Goal: Task Accomplishment & Management: Use online tool/utility

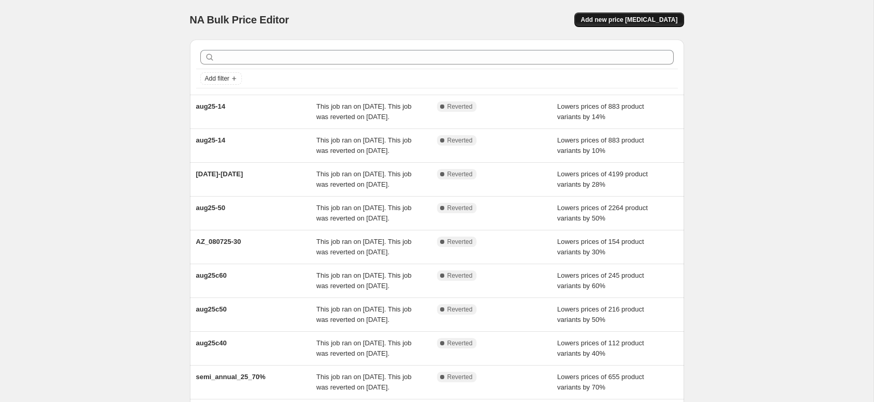
click at [648, 24] on button "Add new price [MEDICAL_DATA]" at bounding box center [628, 19] width 109 height 15
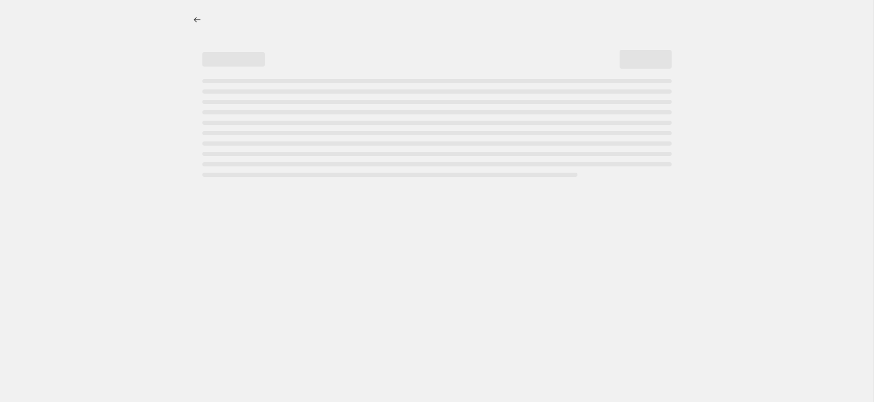
select select "percentage"
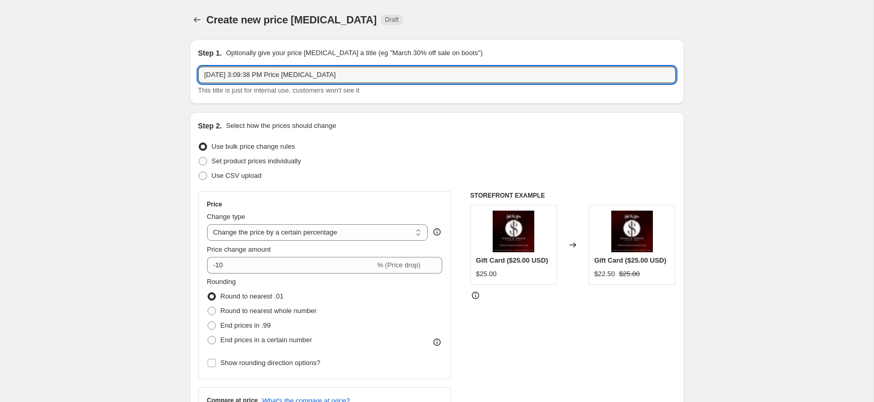
drag, startPoint x: 362, startPoint y: 72, endPoint x: 159, endPoint y: 61, distance: 203.7
type input "Faiza_Saqlain_Aug2025"
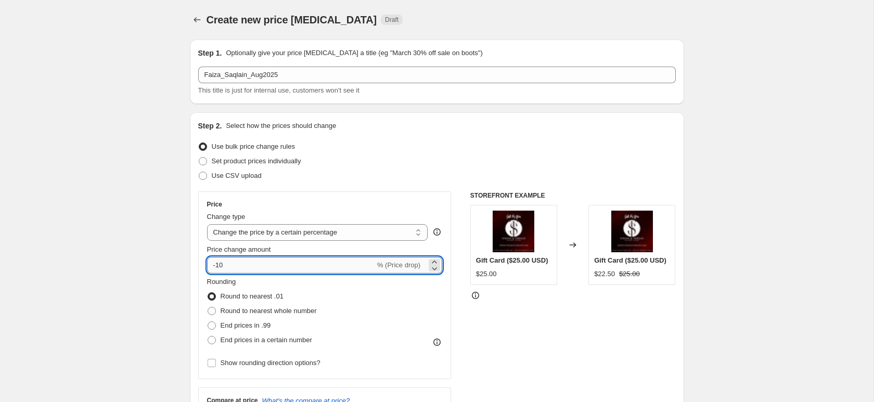
click at [238, 267] on input "-10" at bounding box center [291, 265] width 168 height 17
type input "-1"
type input "-84"
type input "-25"
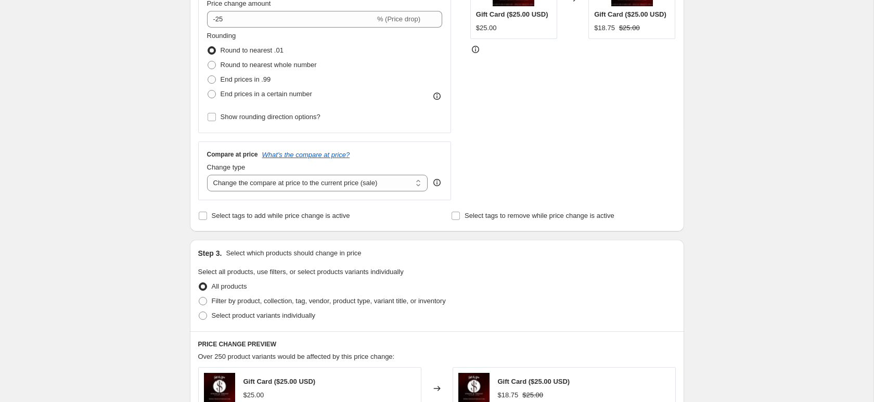
scroll to position [308, 0]
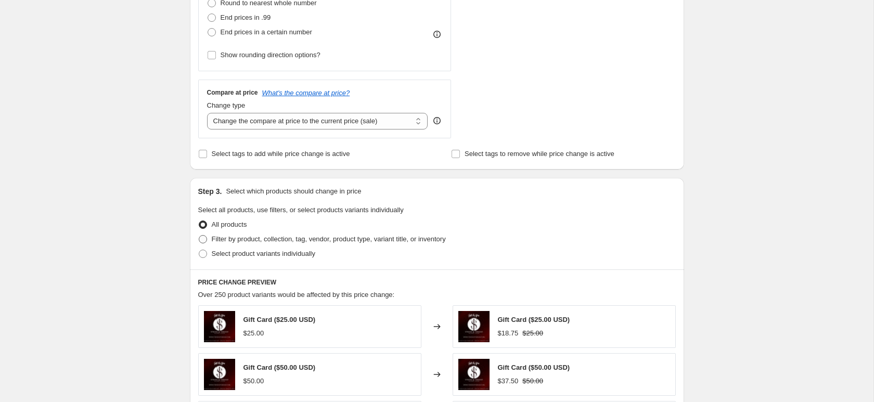
click at [264, 243] on span "Filter by product, collection, tag, vendor, product type, variant title, or inv…" at bounding box center [329, 239] width 234 height 10
click at [199, 236] on input "Filter by product, collection, tag, vendor, product type, variant title, or inv…" at bounding box center [199, 235] width 1 height 1
radio input "true"
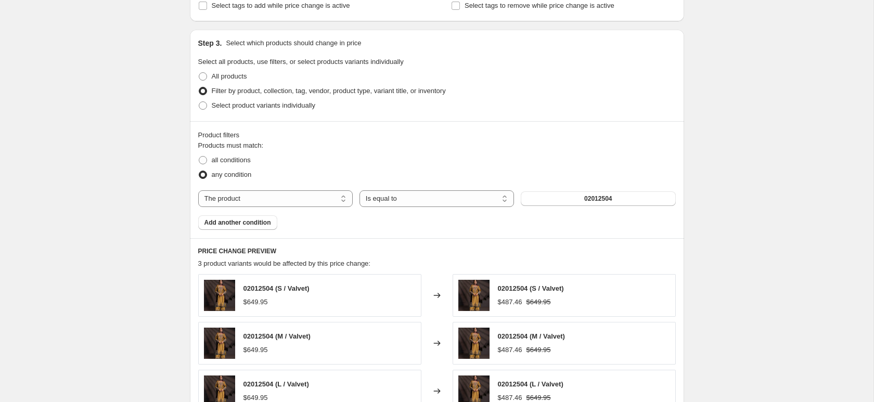
scroll to position [484, 0]
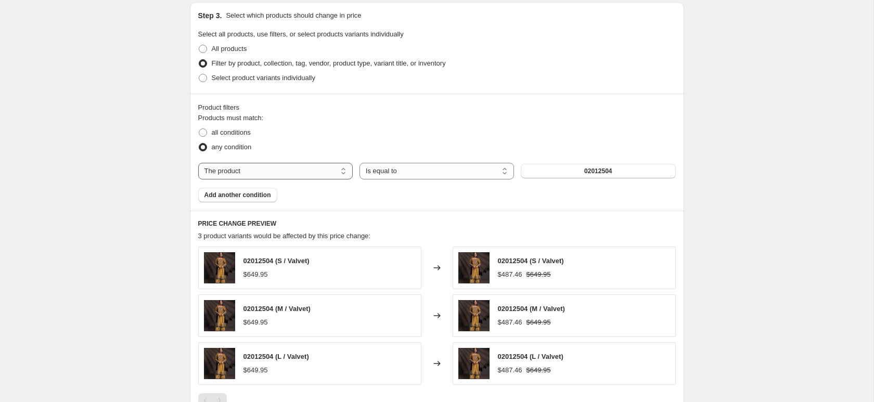
click at [311, 166] on select "The product The product's collection The product's tag The product's vendor The…" at bounding box center [275, 171] width 154 height 17
select select "tag"
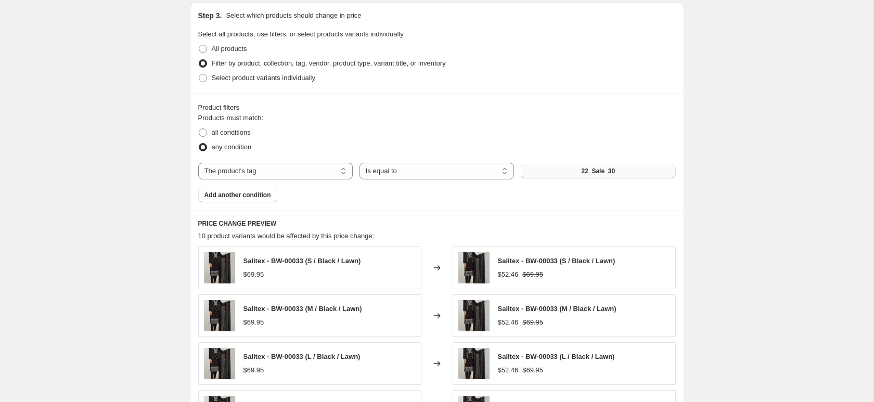
click at [585, 174] on span "22_Sale_30" at bounding box center [598, 171] width 34 height 8
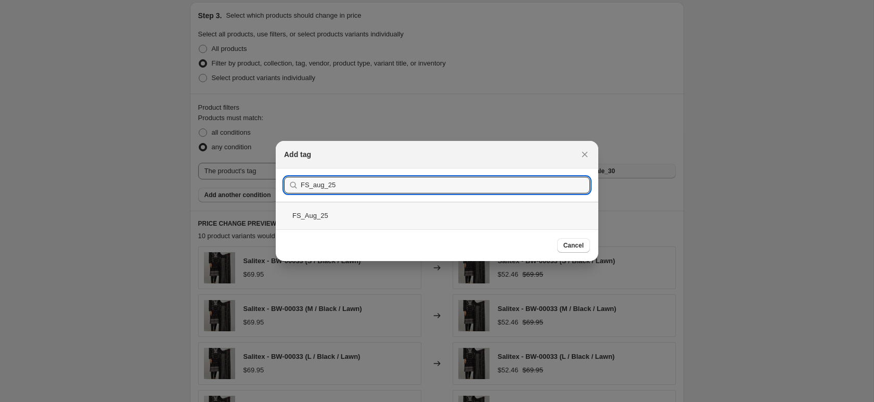
type input "FS_aug_25"
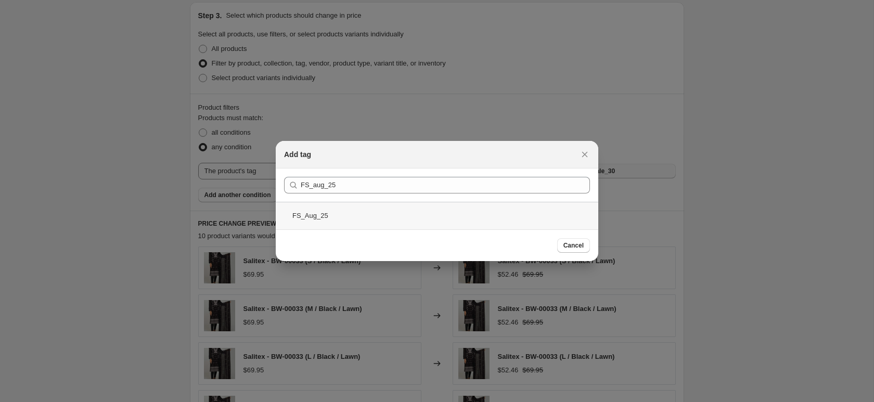
click at [375, 207] on div "FS_Aug_25" at bounding box center [437, 216] width 322 height 28
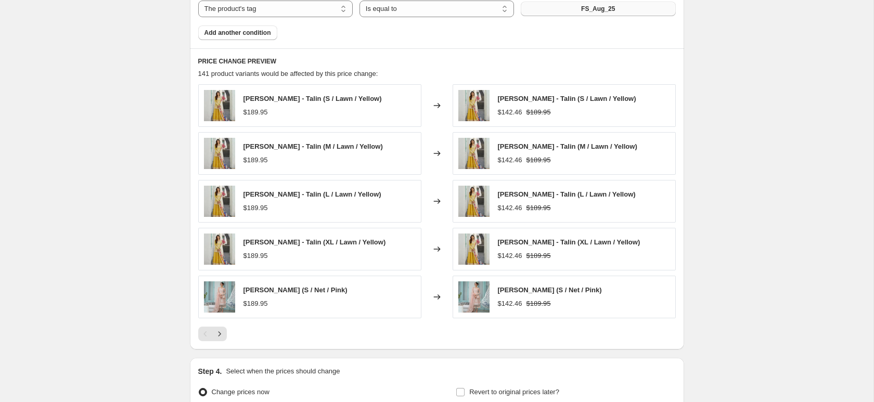
scroll to position [755, 0]
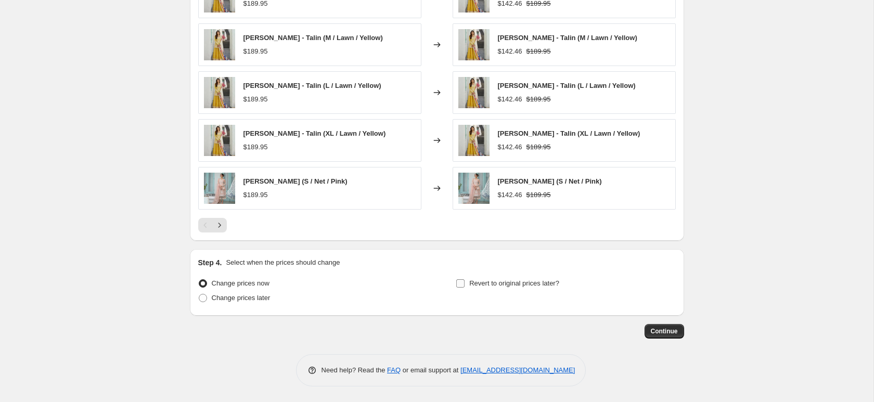
click at [474, 287] on span "Revert to original prices later?" at bounding box center [514, 283] width 90 height 8
click at [464, 287] on input "Revert to original prices later?" at bounding box center [460, 283] width 8 height 8
checkbox input "true"
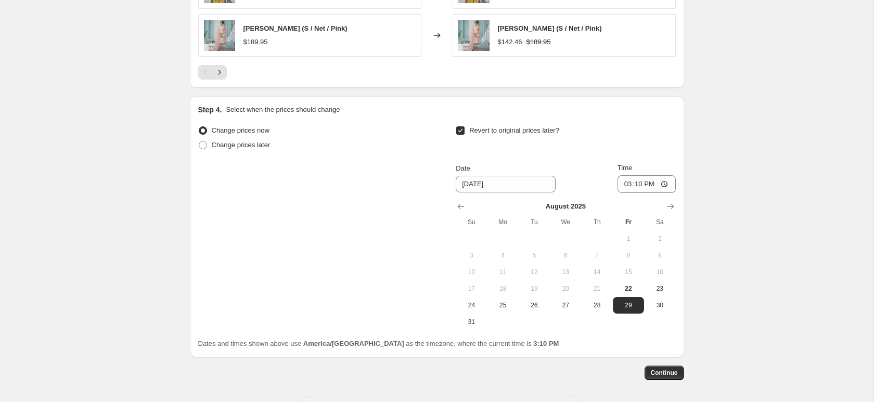
scroll to position [931, 0]
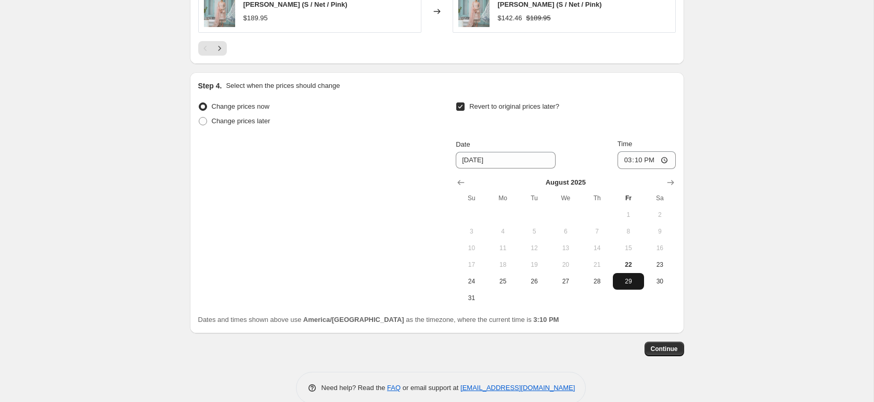
click at [633, 282] on span "29" at bounding box center [628, 281] width 23 height 8
click at [627, 164] on input "15:10" at bounding box center [646, 160] width 58 height 18
type input "23:59"
click at [661, 352] on span "Continue" at bounding box center [664, 349] width 27 height 8
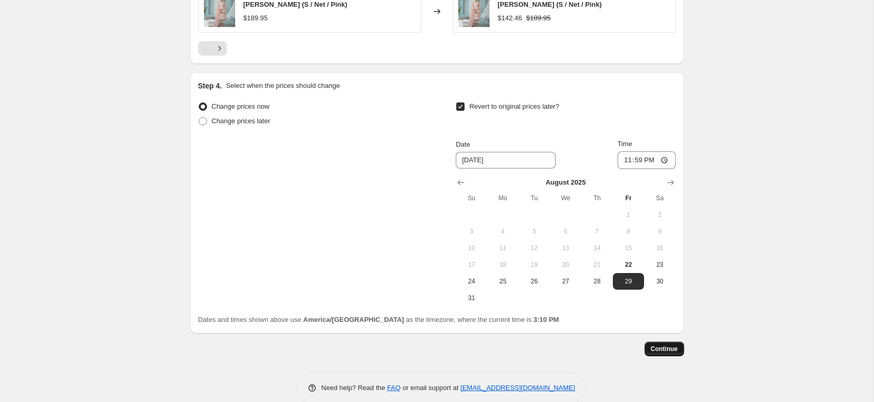
scroll to position [0, 0]
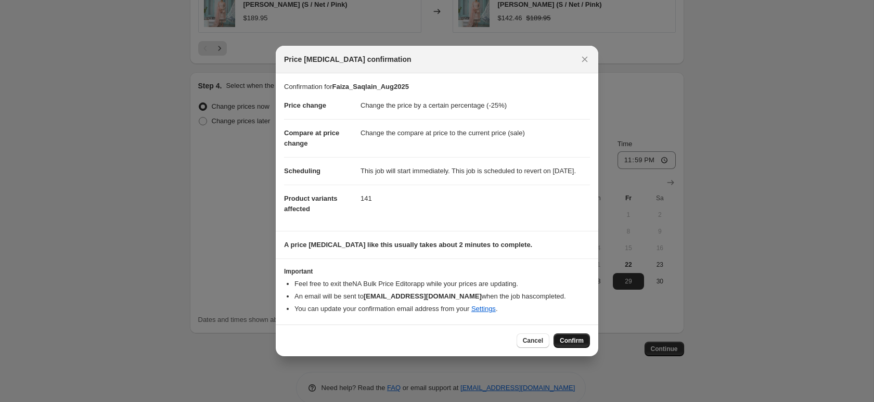
click at [567, 345] on span "Confirm" at bounding box center [572, 340] width 24 height 8
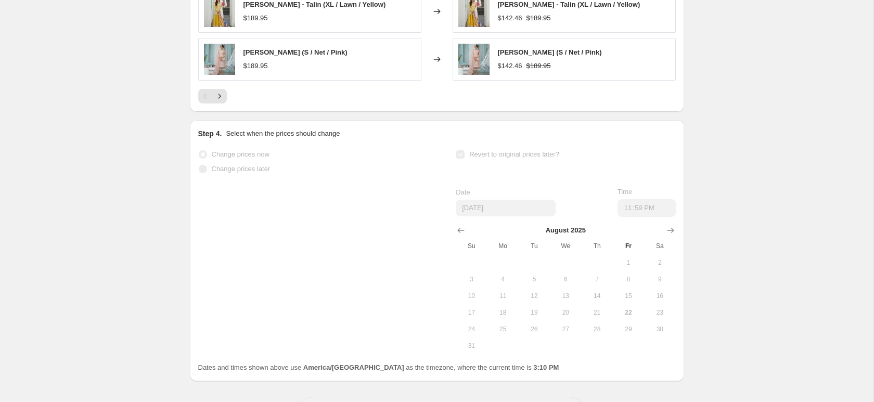
scroll to position [959, 0]
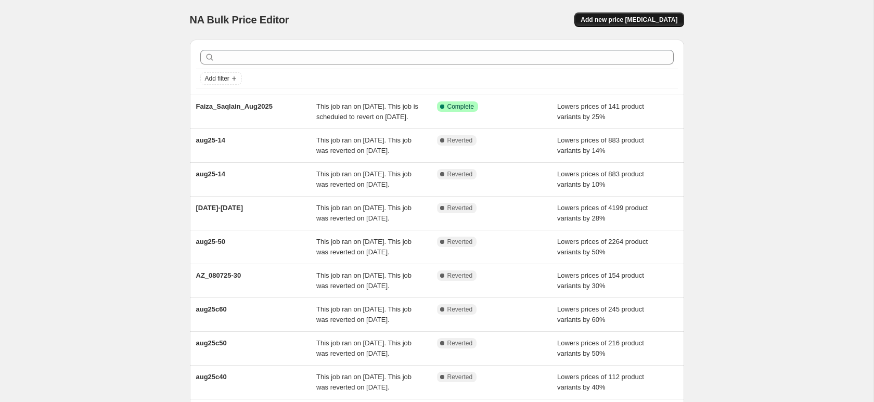
click at [613, 22] on span "Add new price [MEDICAL_DATA]" at bounding box center [628, 20] width 97 height 8
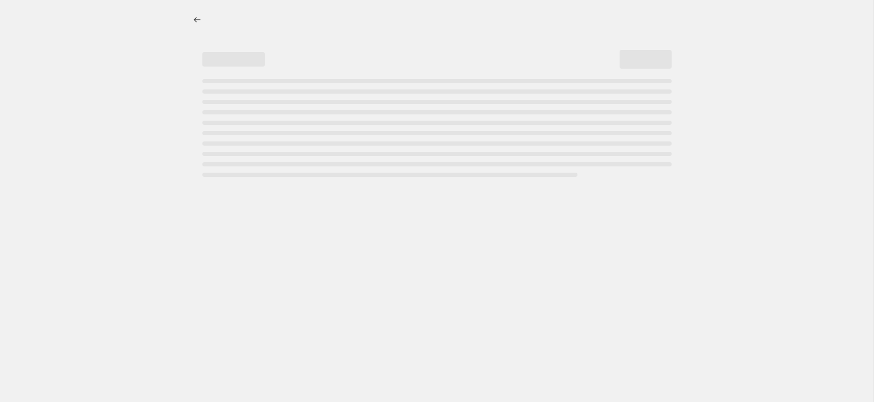
select select "percentage"
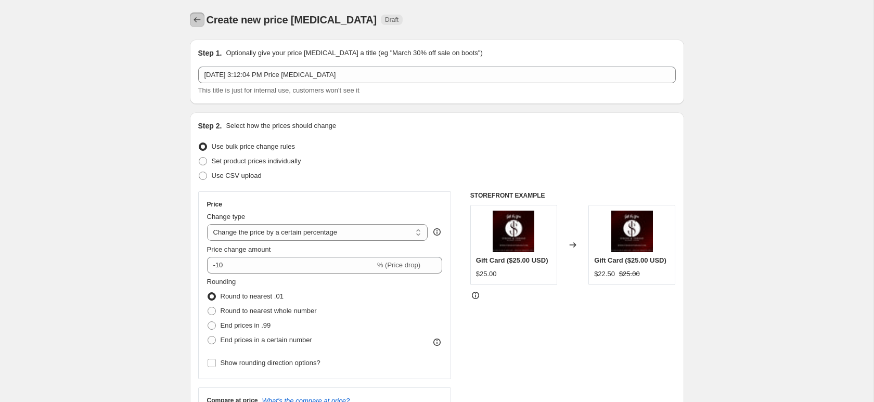
click at [202, 24] on button "Price change jobs" at bounding box center [197, 19] width 15 height 15
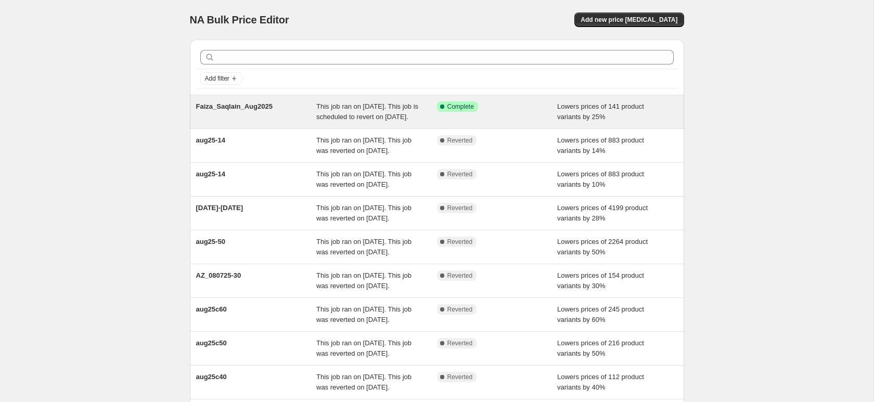
click at [236, 104] on span "Faiza_Saqlain_Aug2025" at bounding box center [234, 106] width 76 height 8
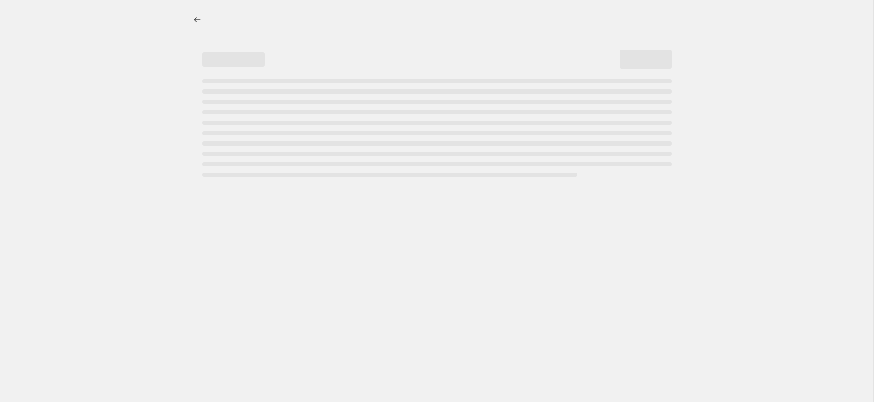
select select "percentage"
select select "tag"
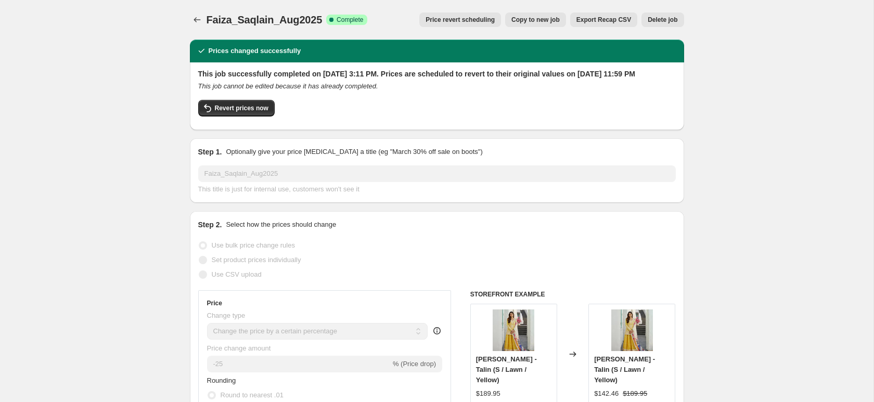
click at [537, 17] on span "Copy to new job" at bounding box center [535, 20] width 48 height 8
select select "percentage"
select select "tag"
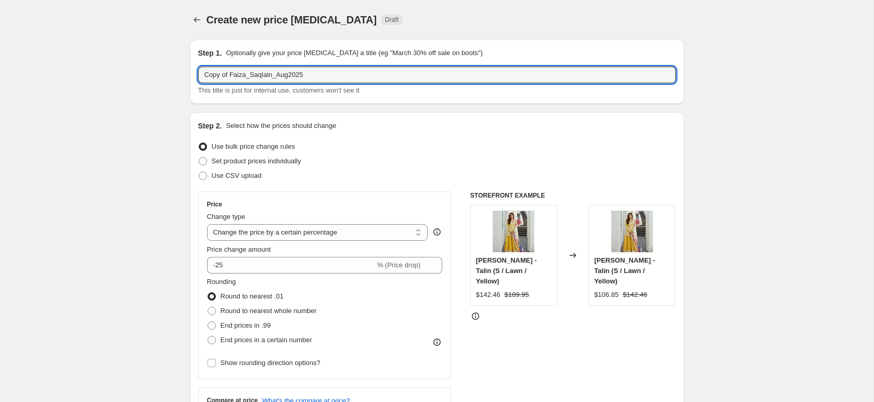
drag, startPoint x: 320, startPoint y: 72, endPoint x: 139, endPoint y: 72, distance: 181.0
type input "Baroque_Aug_25"
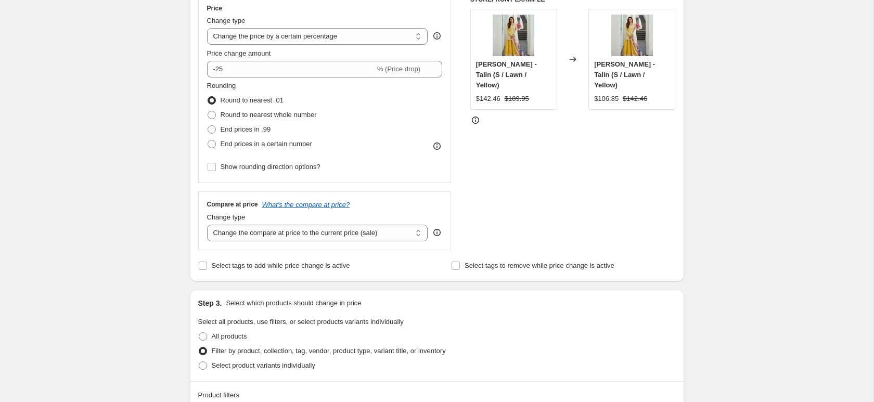
scroll to position [326, 0]
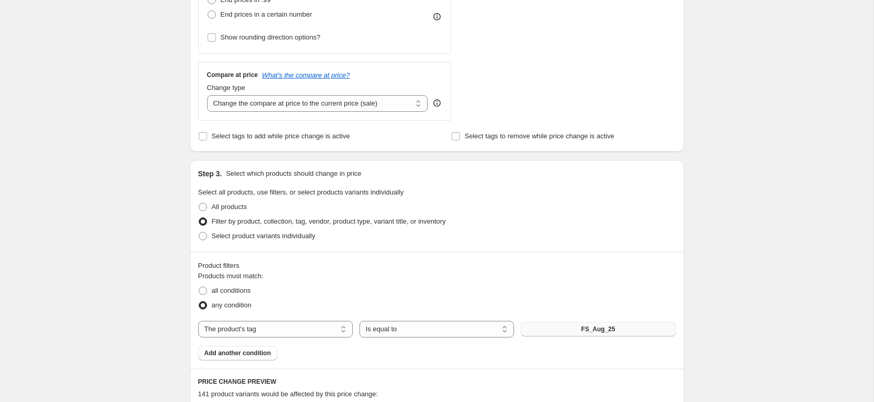
click at [542, 330] on button "FS_Aug_25" at bounding box center [598, 329] width 154 height 15
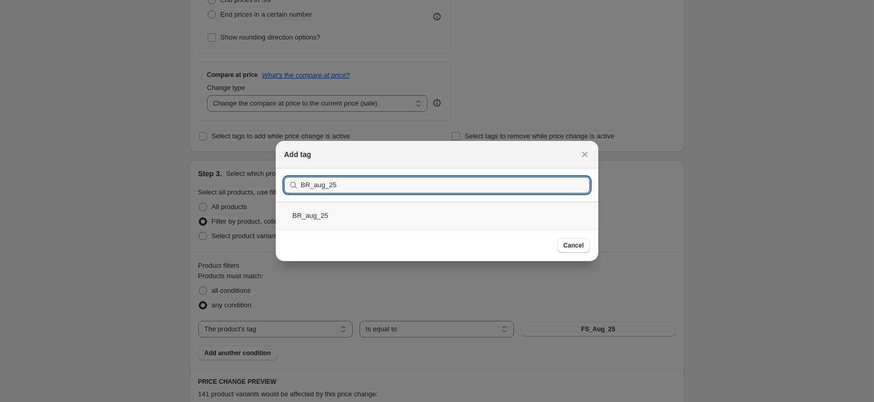
type input "BR_aug_25"
click at [336, 210] on div "BR_aug_25" at bounding box center [437, 216] width 322 height 28
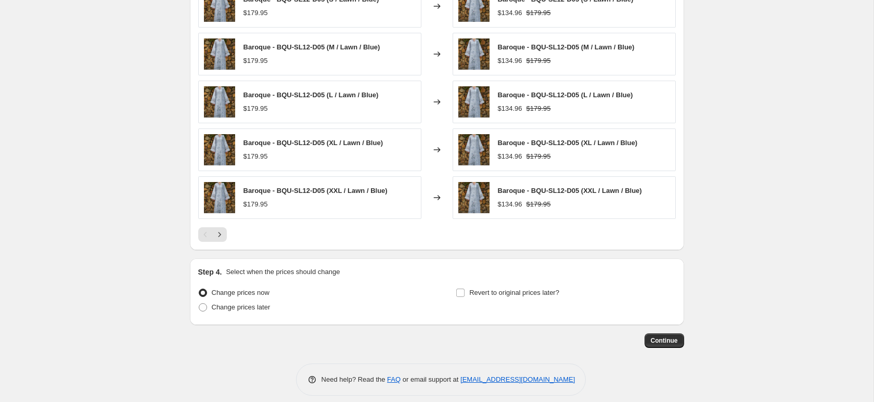
scroll to position [755, 0]
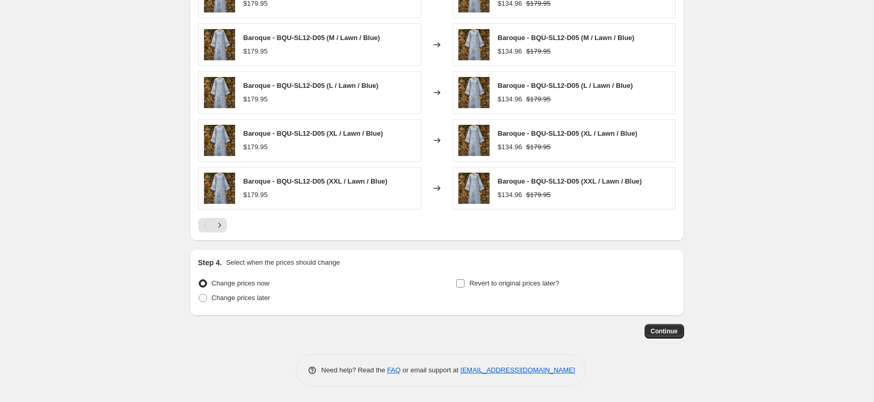
click at [458, 282] on input "Revert to original prices later?" at bounding box center [460, 283] width 8 height 8
checkbox input "true"
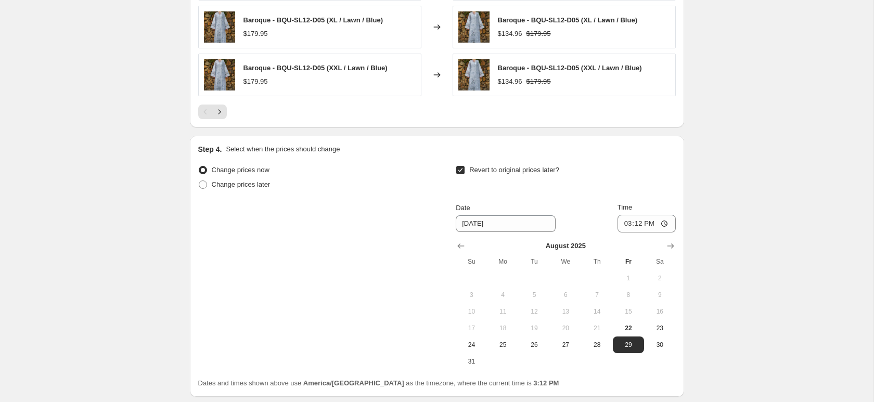
scroll to position [887, 0]
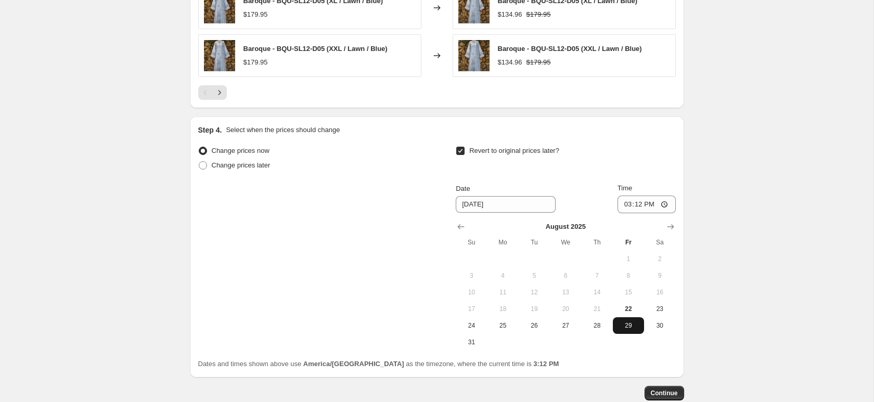
click at [633, 328] on span "29" at bounding box center [628, 325] width 23 height 8
click at [662, 393] on span "Continue" at bounding box center [664, 393] width 27 height 8
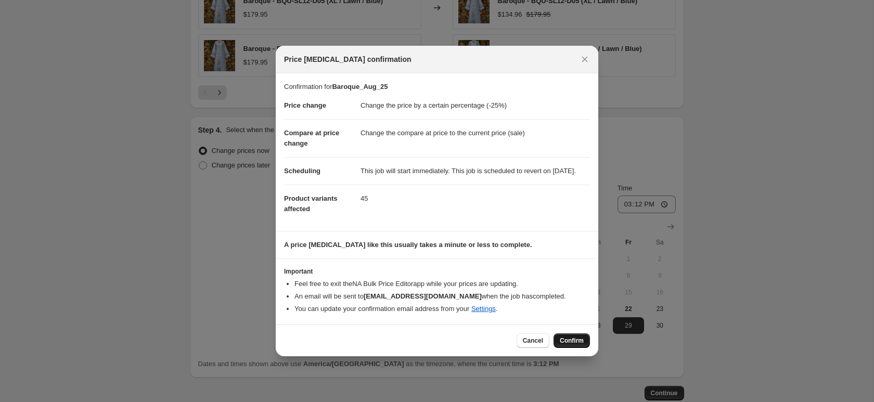
click at [565, 343] on span "Confirm" at bounding box center [572, 340] width 24 height 8
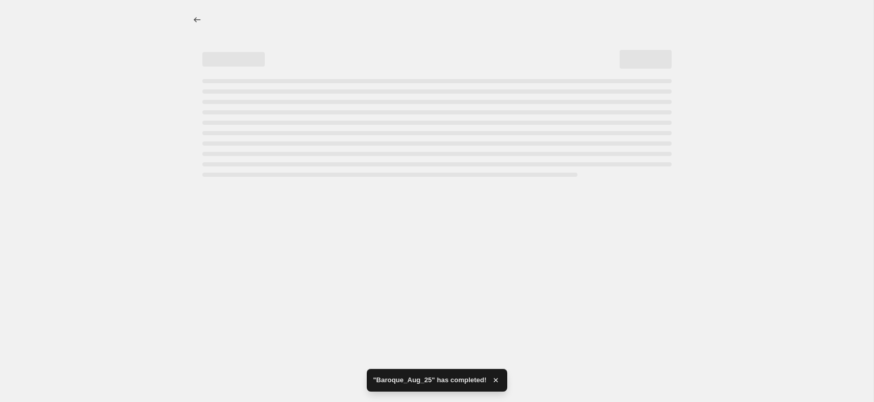
select select "percentage"
select select "tag"
